Goal: Task Accomplishment & Management: Use online tool/utility

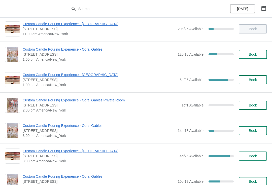
scroll to position [81, 0]
click at [95, 75] on span "Custom Candle Pouring Experience - [GEOGRAPHIC_DATA]" at bounding box center [100, 74] width 154 height 5
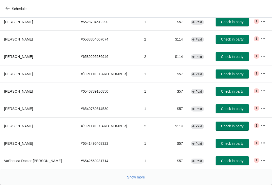
scroll to position [88, 0]
click at [136, 180] on button "Show more" at bounding box center [136, 177] width 22 height 9
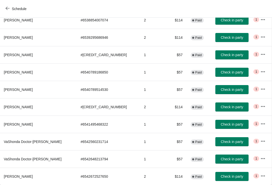
scroll to position [107, 0]
click at [224, 142] on span "Check in party" at bounding box center [231, 142] width 22 height 4
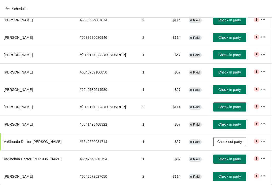
click at [222, 161] on span "Check in party" at bounding box center [229, 159] width 22 height 4
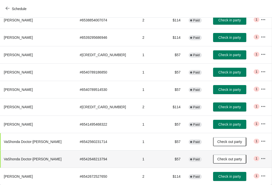
click at [218, 125] on span "Check in party" at bounding box center [229, 124] width 22 height 4
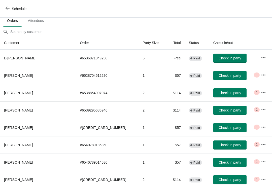
scroll to position [34, 0]
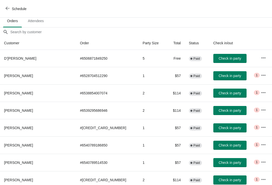
click at [222, 75] on span "Check in party" at bounding box center [229, 76] width 22 height 4
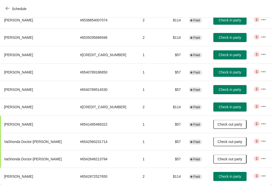
scroll to position [107, 0]
click at [219, 57] on button "Check in party" at bounding box center [229, 54] width 33 height 9
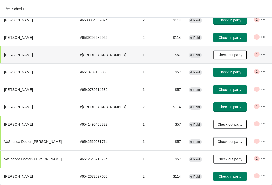
click at [224, 107] on span "Check in party" at bounding box center [229, 107] width 22 height 4
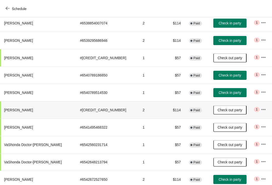
scroll to position [104, 0]
click at [263, 75] on icon "button" at bounding box center [263, 74] width 4 height 1
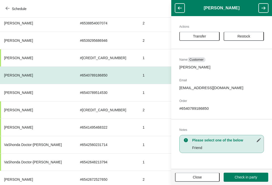
click at [196, 37] on span "Transfer" at bounding box center [199, 36] width 13 height 4
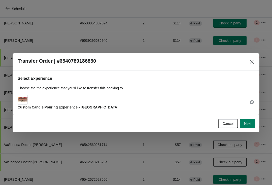
click at [251, 127] on button "Next" at bounding box center [247, 123] width 15 height 9
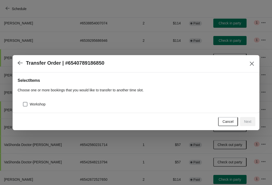
click at [34, 106] on span "Workshop" at bounding box center [38, 104] width 16 height 5
click at [23, 102] on input "Workshop" at bounding box center [23, 102] width 0 height 0
checkbox input "true"
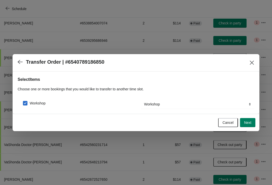
click at [247, 125] on span "Next" at bounding box center [247, 122] width 7 height 4
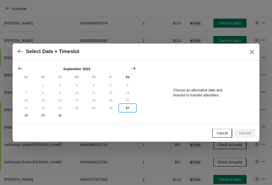
click at [127, 109] on button "27" at bounding box center [127, 108] width 17 height 8
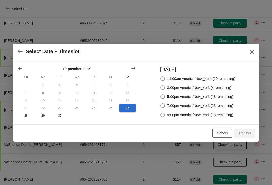
click at [165, 90] on label "3:00pm America/New_York (4 remaining)" at bounding box center [195, 87] width 71 height 7
click at [160, 86] on input "3:00pm America/New_York (4 remaining)" at bounding box center [160, 85] width 0 height 0
radio input "true"
click at [247, 134] on span "Transfer" at bounding box center [244, 133] width 13 height 4
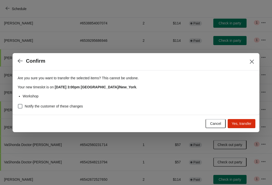
click at [16, 106] on div "Are you sure you want to transfer the selected items ? This cannot be undone. Y…" at bounding box center [136, 92] width 247 height 44
click at [15, 109] on div "Are you sure you want to transfer the selected items ? This cannot be undone. Y…" at bounding box center [136, 92] width 247 height 44
click at [21, 104] on span at bounding box center [20, 106] width 5 height 5
click at [18, 104] on input "Notify the customer of these changes" at bounding box center [18, 104] width 0 height 0
checkbox input "true"
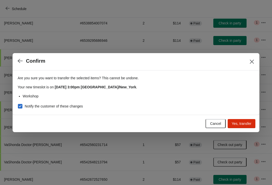
click at [246, 126] on button "Yes, transfer" at bounding box center [241, 123] width 28 height 9
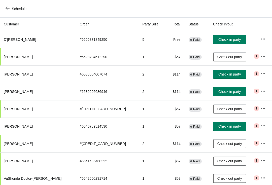
scroll to position [52, 0]
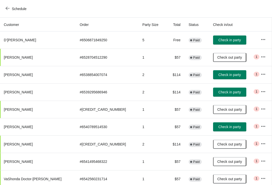
click at [260, 124] on icon "button" at bounding box center [262, 126] width 5 height 5
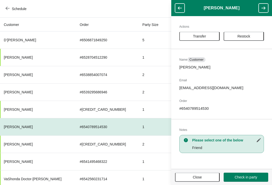
click at [194, 34] on span "Transfer" at bounding box center [199, 36] width 13 height 4
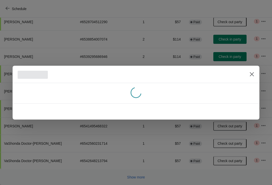
scroll to position [52, 0]
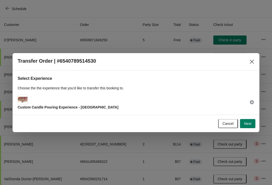
click at [248, 125] on span "Next" at bounding box center [247, 123] width 7 height 4
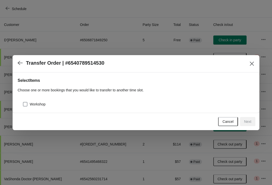
click at [29, 102] on label "Workshop" at bounding box center [34, 104] width 23 height 7
click at [23, 102] on input "Workshop" at bounding box center [23, 102] width 0 height 0
checkbox input "true"
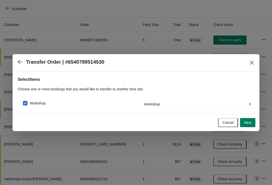
click at [246, 124] on span "Next" at bounding box center [247, 122] width 7 height 4
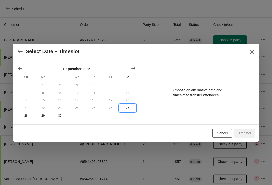
click at [130, 109] on button "27" at bounding box center [127, 108] width 17 height 8
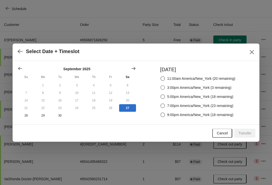
click at [162, 87] on span at bounding box center [162, 87] width 5 height 5
click at [160, 86] on input "3:00pm America/New_York (3 remaining)" at bounding box center [160, 85] width 0 height 0
radio input "true"
click at [249, 136] on button "Transfer" at bounding box center [244, 133] width 21 height 9
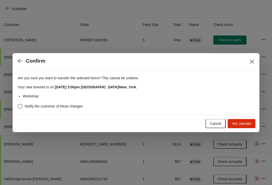
click at [21, 107] on span at bounding box center [20, 106] width 5 height 5
click at [18, 104] on input "Notify the customer of these changes" at bounding box center [18, 104] width 0 height 0
checkbox input "true"
click at [247, 127] on button "Yes, transfer" at bounding box center [241, 123] width 28 height 9
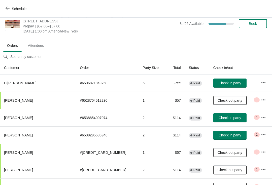
scroll to position [9, 0]
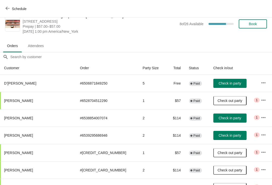
click at [11, 8] on span "Schedule" at bounding box center [17, 8] width 20 height 5
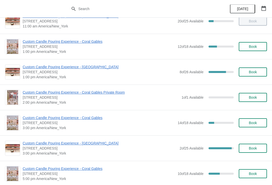
scroll to position [90, 0]
